Goal: Transaction & Acquisition: Obtain resource

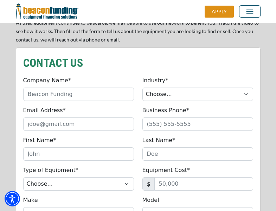
scroll to position [596, 0]
